Goal: Check status: Check status

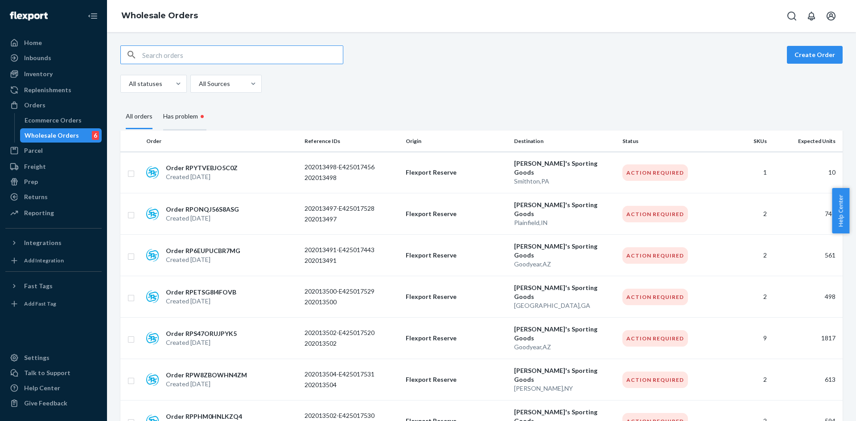
click at [182, 116] on div "Has problem •" at bounding box center [184, 116] width 43 height 27
click at [158, 103] on input "Has problem •" at bounding box center [158, 103] width 0 height 0
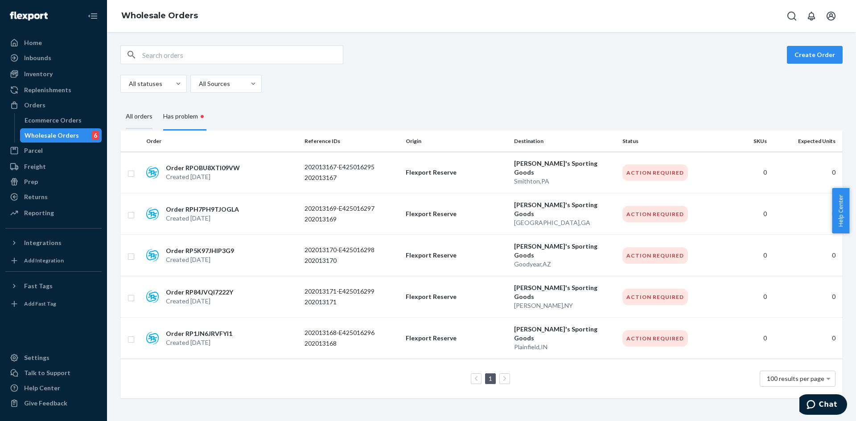
click at [144, 119] on div "All orders" at bounding box center [139, 117] width 27 height 25
click at [120, 105] on input "All orders" at bounding box center [120, 105] width 0 height 0
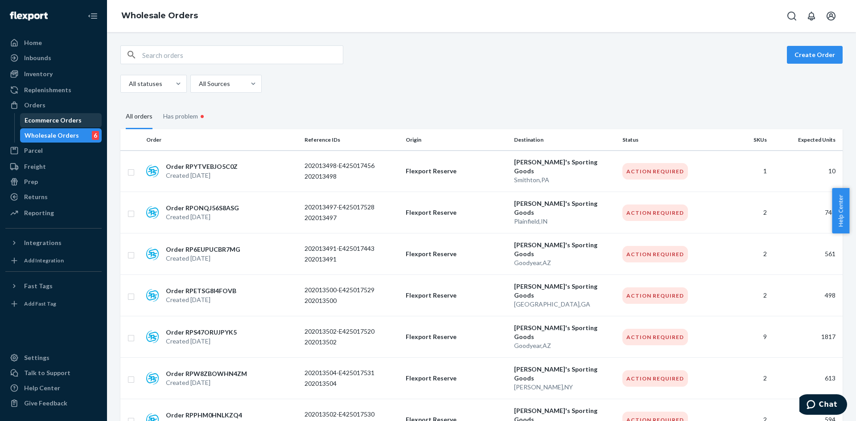
click at [68, 122] on div "Ecommerce Orders" at bounding box center [53, 120] width 57 height 9
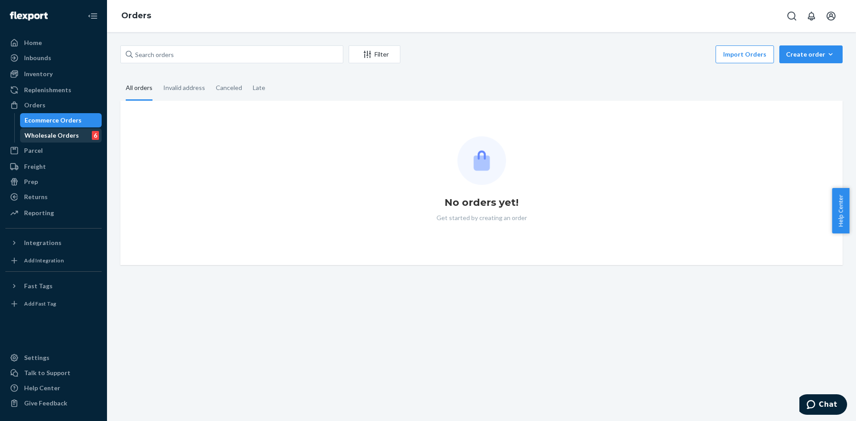
click at [63, 133] on div "Wholesale Orders" at bounding box center [52, 135] width 54 height 9
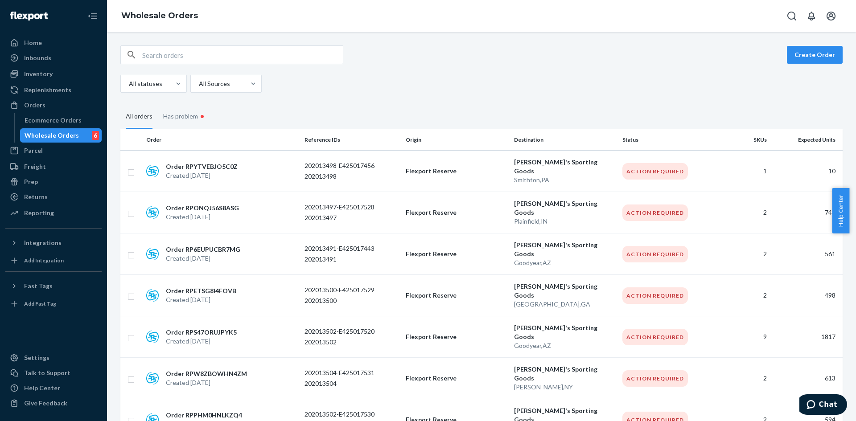
click at [238, 49] on input "text" at bounding box center [242, 55] width 201 height 18
paste input "10001458707"
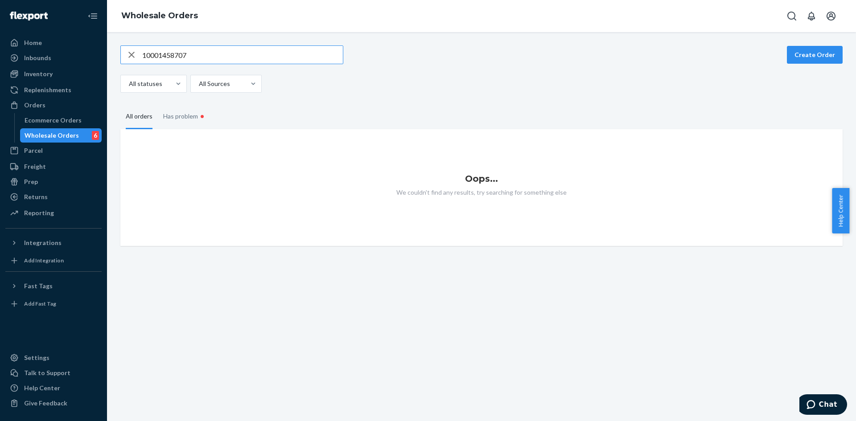
click at [426, 64] on div "10001458707 Create Order All statuses All Sources" at bounding box center [481, 68] width 722 height 47
click at [187, 119] on div "Has problem •" at bounding box center [184, 116] width 43 height 27
click at [158, 103] on input "Has problem •" at bounding box center [158, 103] width 0 height 0
drag, startPoint x: 163, startPoint y: 61, endPoint x: 144, endPoint y: 65, distance: 19.2
click at [147, 64] on div "10001458707 Create Order All statuses All Sources" at bounding box center [481, 68] width 722 height 47
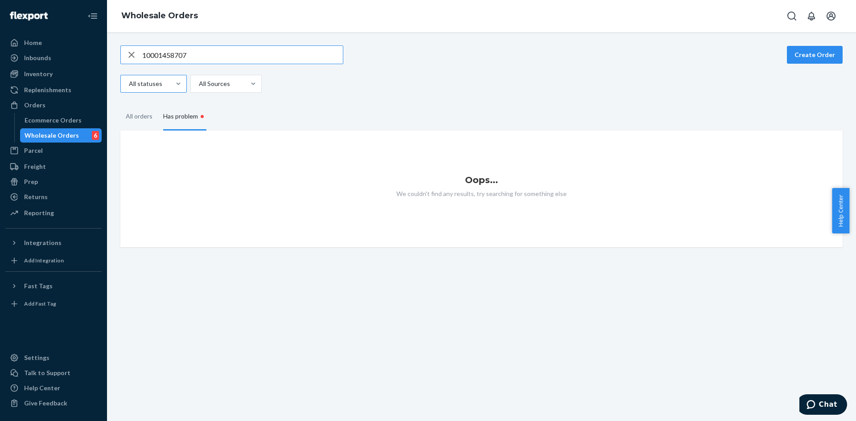
type input "1"
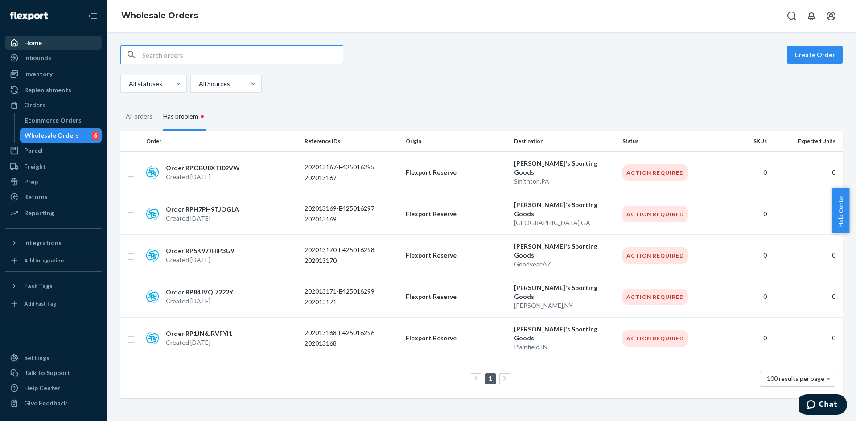
click at [39, 42] on div "Home" at bounding box center [33, 42] width 18 height 9
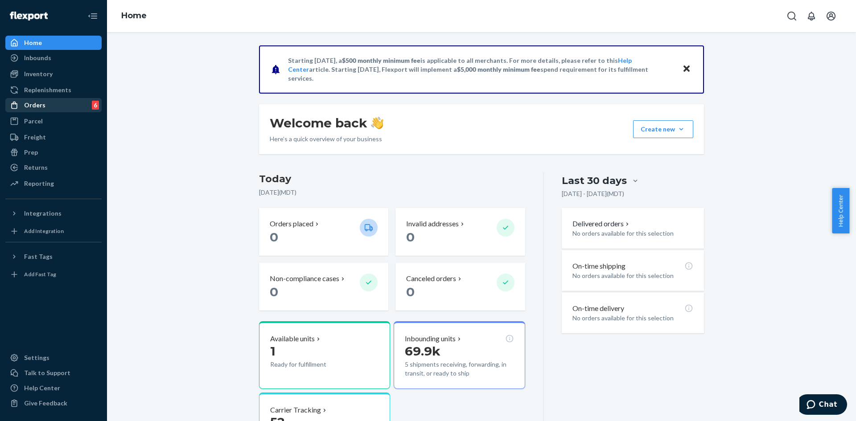
click at [16, 102] on icon at bounding box center [14, 105] width 9 height 9
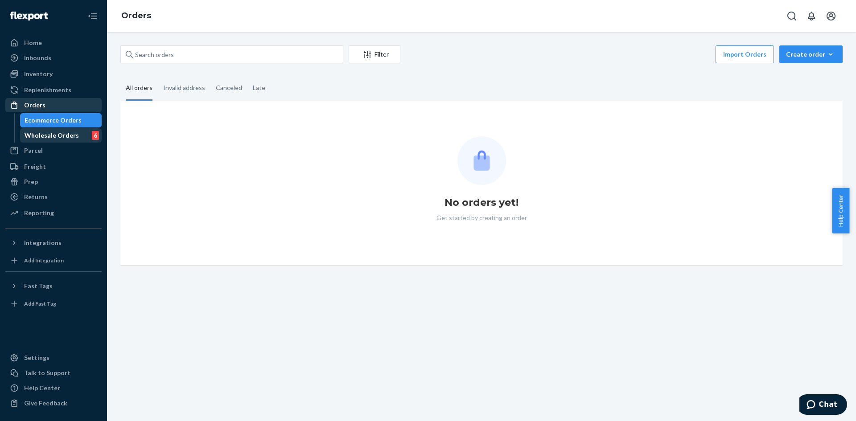
click at [61, 137] on div "Wholesale Orders" at bounding box center [52, 135] width 54 height 9
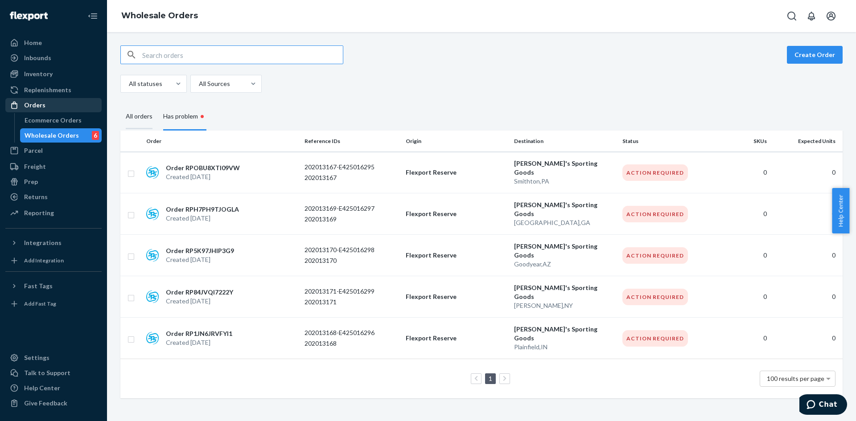
click at [135, 122] on div "All orders" at bounding box center [139, 117] width 27 height 25
click at [120, 105] on input "All orders" at bounding box center [120, 105] width 0 height 0
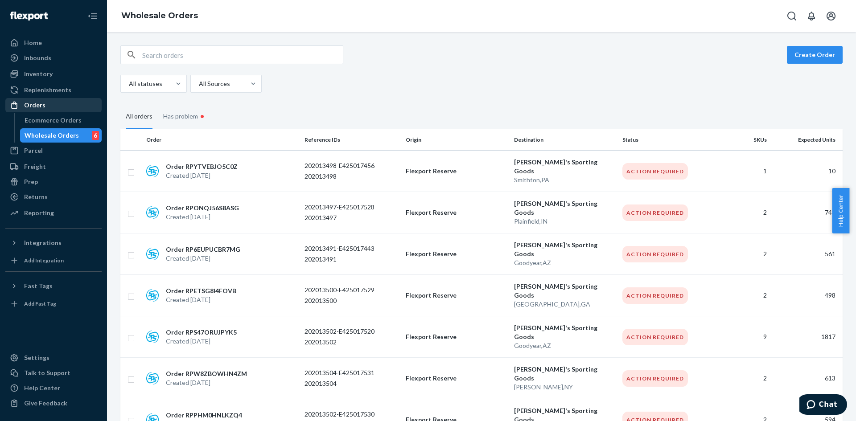
click at [154, 114] on div "All orders" at bounding box center [138, 117] width 37 height 25
click at [120, 105] on input "All orders" at bounding box center [120, 105] width 0 height 0
click at [174, 115] on div "Has problem •" at bounding box center [184, 116] width 43 height 27
click at [158, 103] on input "Has problem •" at bounding box center [158, 103] width 0 height 0
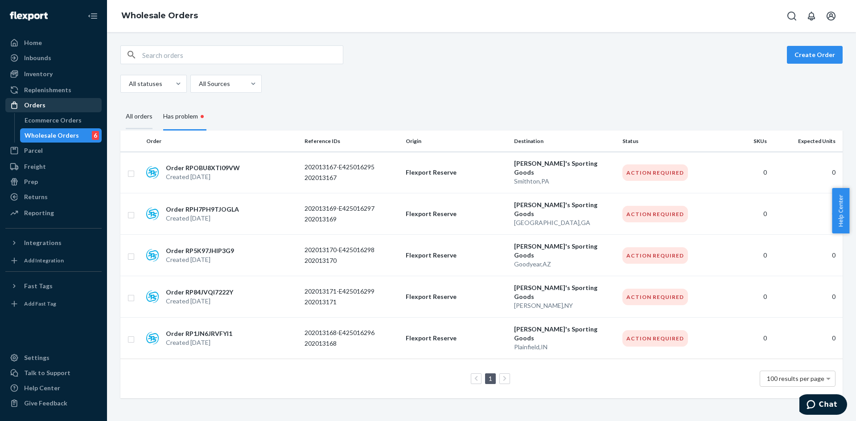
click at [125, 113] on div "All orders" at bounding box center [138, 117] width 37 height 25
click at [120, 105] on input "All orders" at bounding box center [120, 105] width 0 height 0
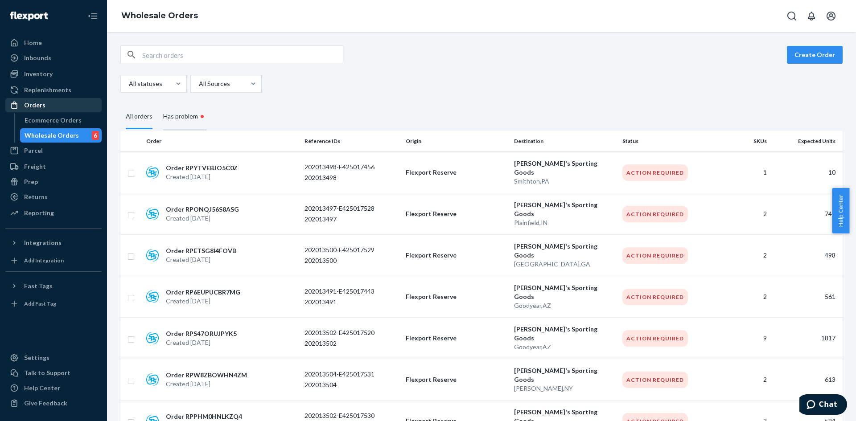
click at [186, 115] on div "Has problem •" at bounding box center [184, 116] width 43 height 27
click at [158, 103] on input "Has problem •" at bounding box center [158, 103] width 0 height 0
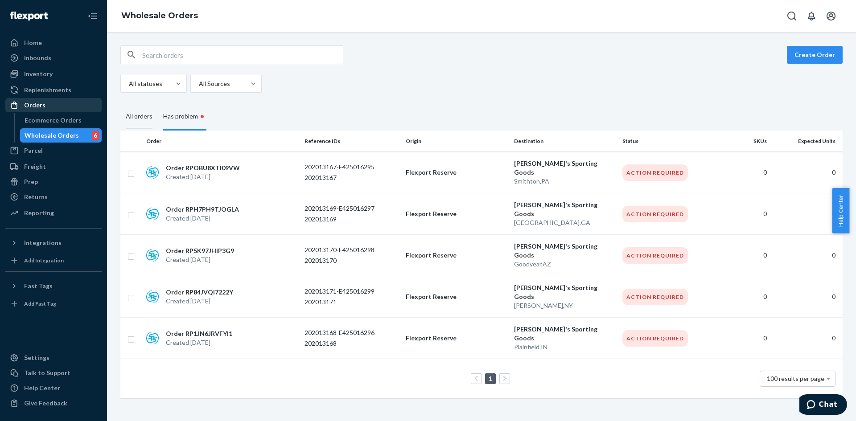
click at [127, 113] on div "All orders" at bounding box center [139, 117] width 27 height 25
click at [120, 105] on input "All orders" at bounding box center [120, 105] width 0 height 0
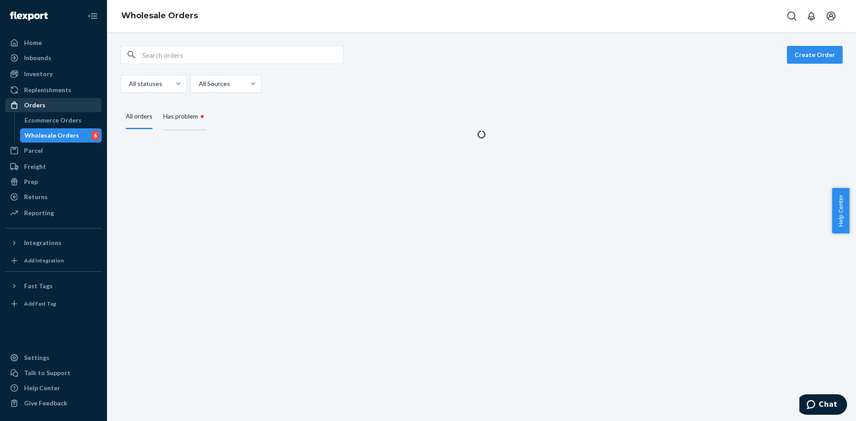
click at [192, 118] on div "Has problem •" at bounding box center [184, 116] width 43 height 27
click at [158, 103] on input "Has problem •" at bounding box center [158, 103] width 0 height 0
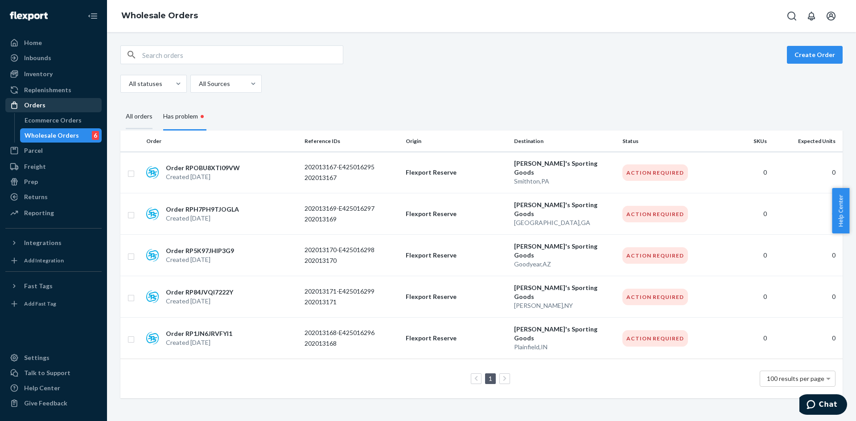
click at [139, 118] on div "All orders" at bounding box center [139, 117] width 27 height 25
click at [120, 105] on input "All orders" at bounding box center [120, 105] width 0 height 0
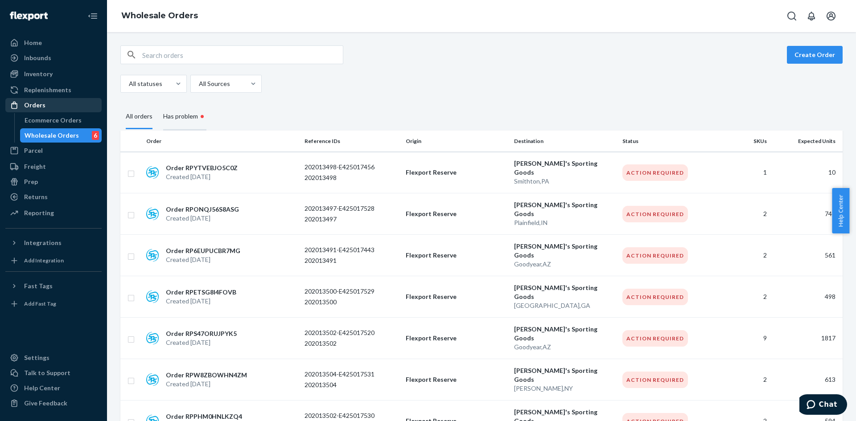
click at [179, 120] on div "Has problem •" at bounding box center [184, 116] width 43 height 27
click at [158, 103] on input "Has problem •" at bounding box center [158, 103] width 0 height 0
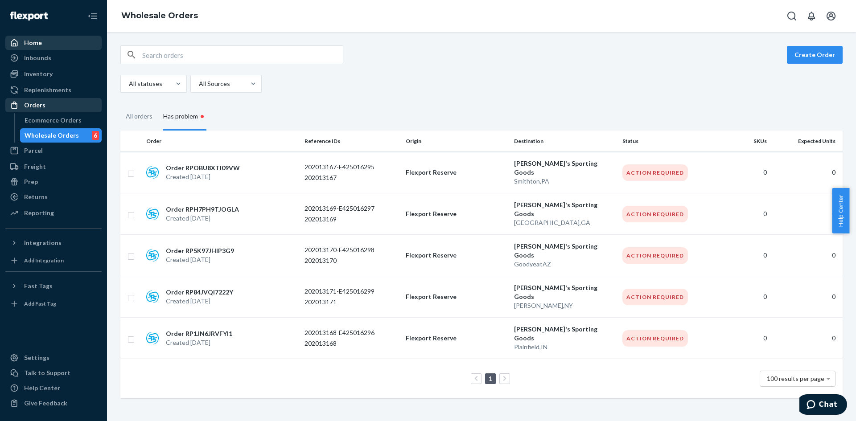
click at [53, 44] on div "Home" at bounding box center [53, 43] width 95 height 12
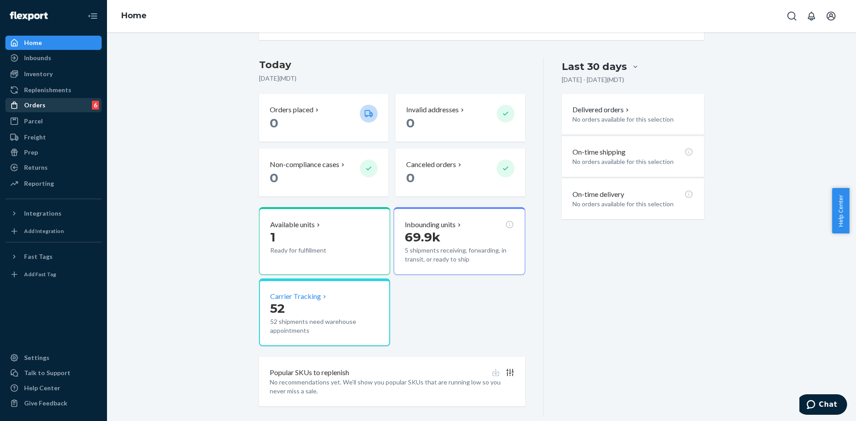
scroll to position [128, 0]
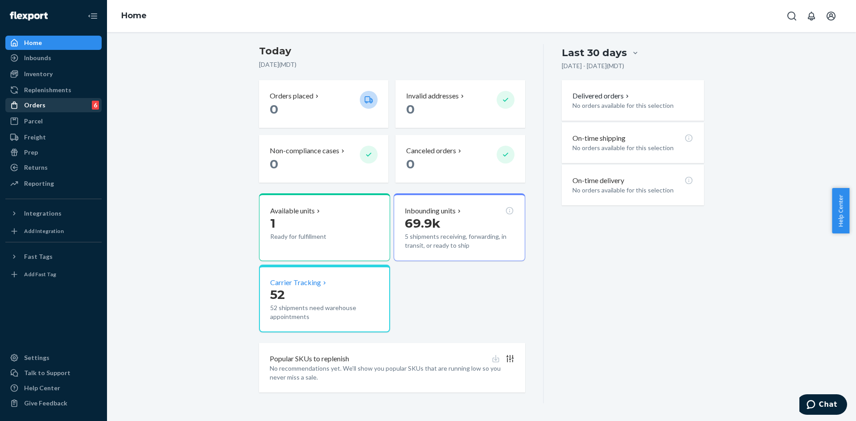
click at [316, 284] on p "Carrier Tracking" at bounding box center [295, 283] width 51 height 10
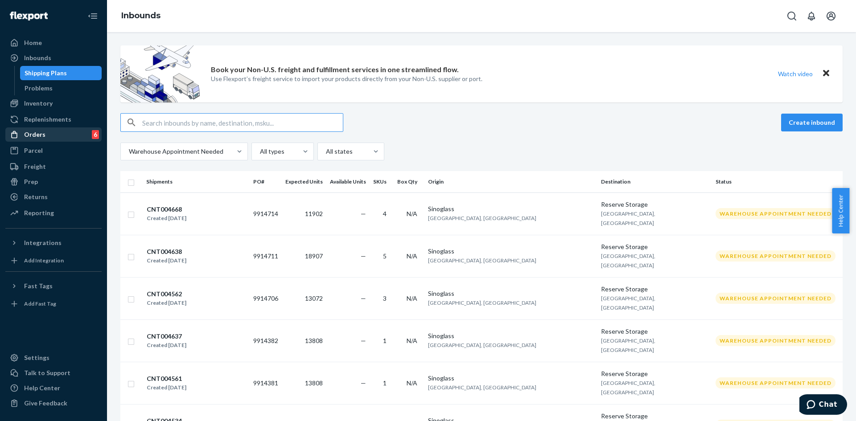
click at [61, 138] on div "Orders 6" at bounding box center [53, 134] width 95 height 12
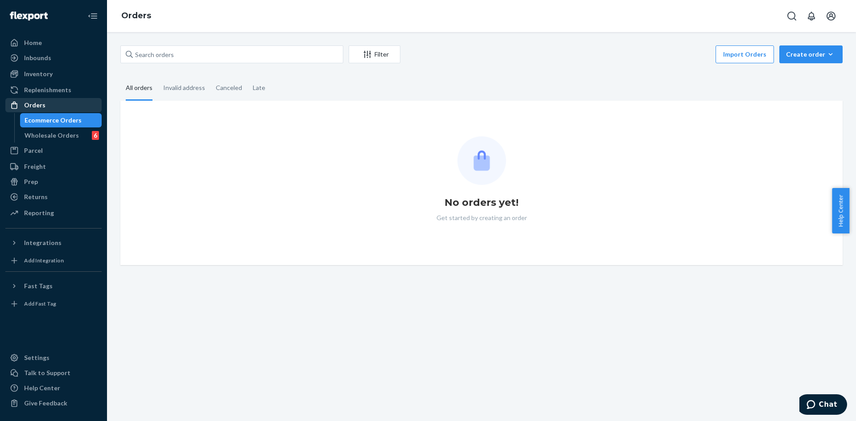
click at [61, 138] on div "Wholesale Orders" at bounding box center [52, 135] width 54 height 9
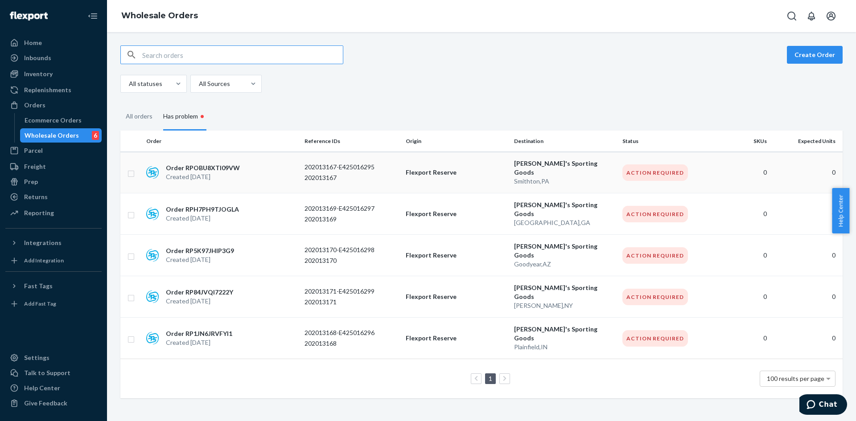
click at [610, 169] on p "[PERSON_NAME]'s Sporting Goods" at bounding box center [564, 168] width 101 height 18
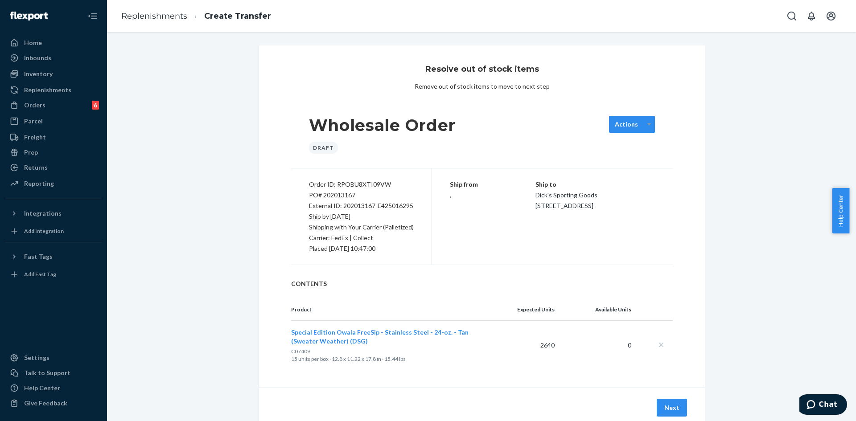
click at [644, 126] on div at bounding box center [649, 124] width 11 height 13
click at [769, 127] on div "Resolve out of stock items Remove out of stock items to move to next step Whole…" at bounding box center [482, 247] width 736 height 404
click at [208, 169] on div "Resolve out of stock items Remove out of stock items to move to next step Whole…" at bounding box center [482, 247] width 736 height 404
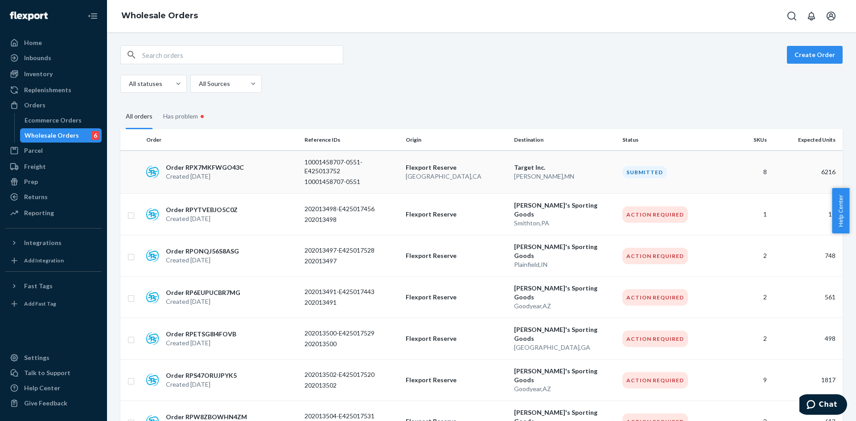
click at [280, 170] on div "Order RPX7MKFWGO43C Created Sep 24, 2025" at bounding box center [222, 172] width 158 height 18
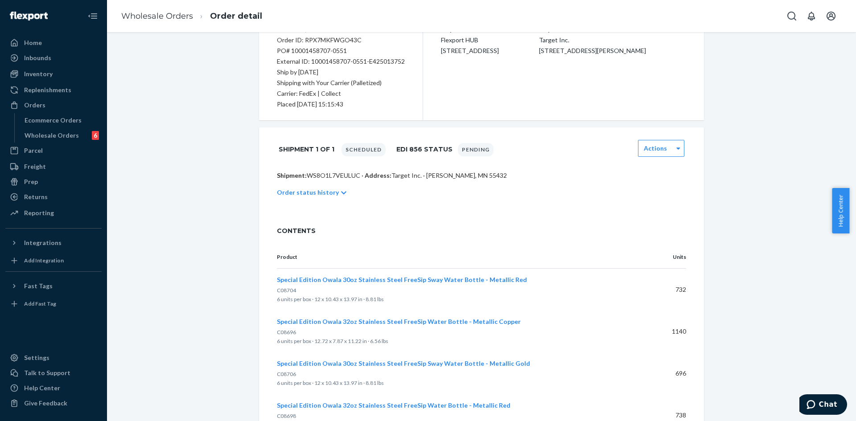
scroll to position [134, 0]
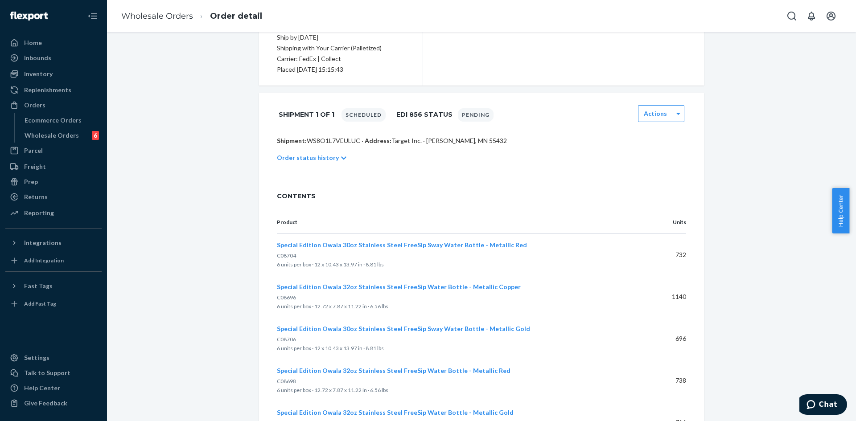
click at [313, 157] on p "Order status history" at bounding box center [308, 157] width 62 height 9
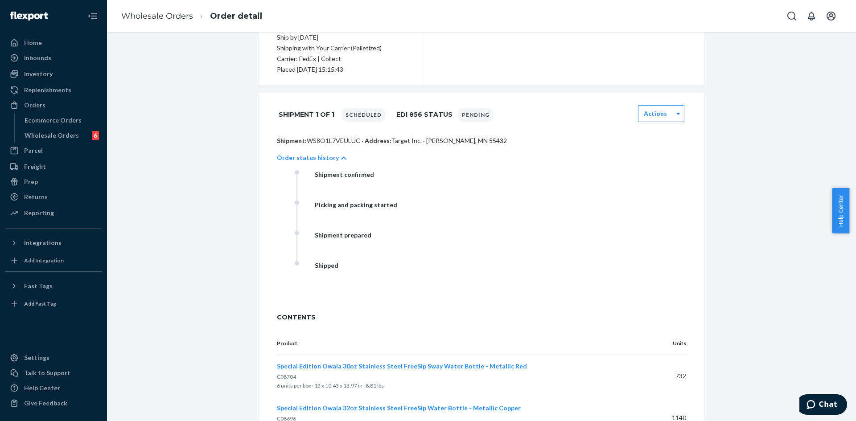
click at [313, 157] on p "Order status history" at bounding box center [308, 157] width 62 height 9
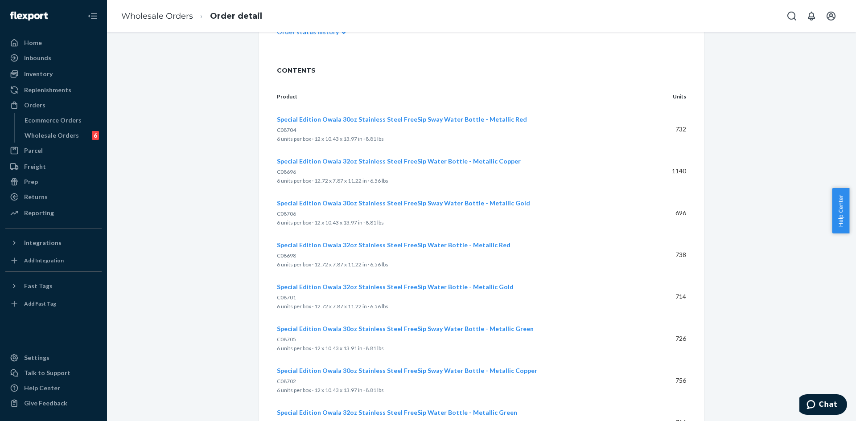
scroll to position [180, 0]
